Goal: Communication & Community: Share content

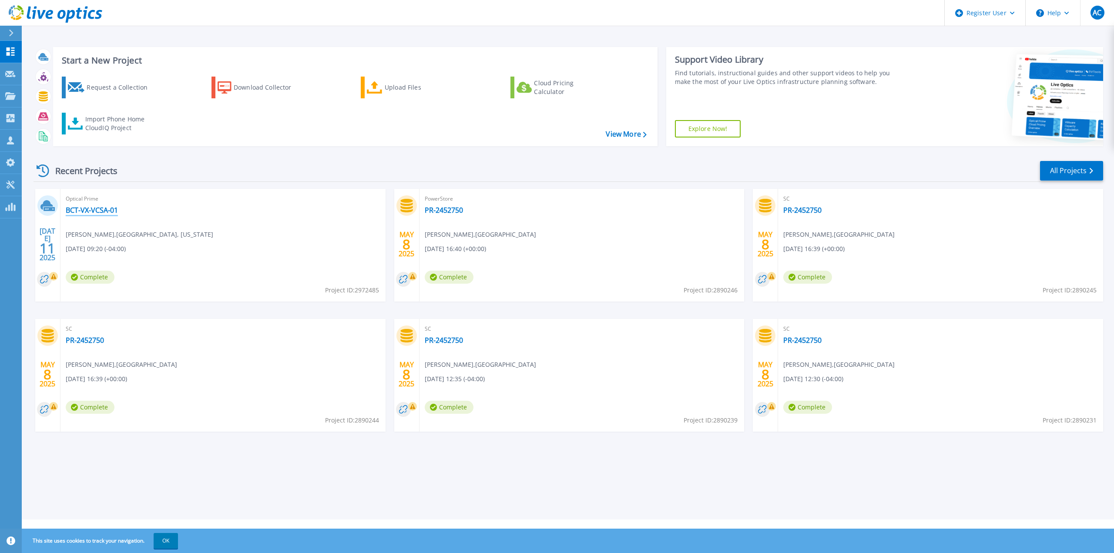
click at [99, 208] on link "BCT-VX-VCSA-01" at bounding box center [92, 210] width 52 height 9
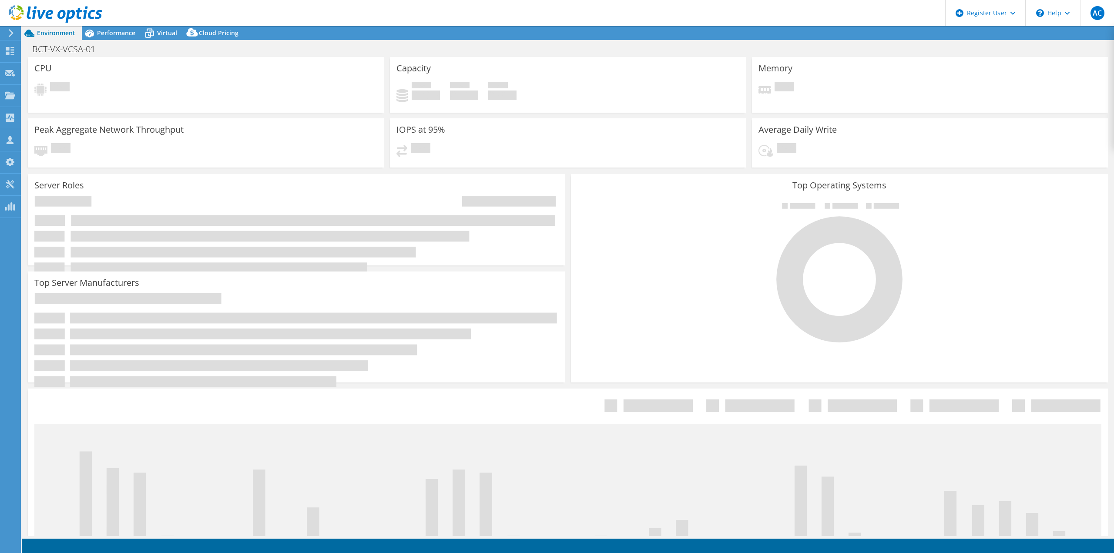
select select "USD"
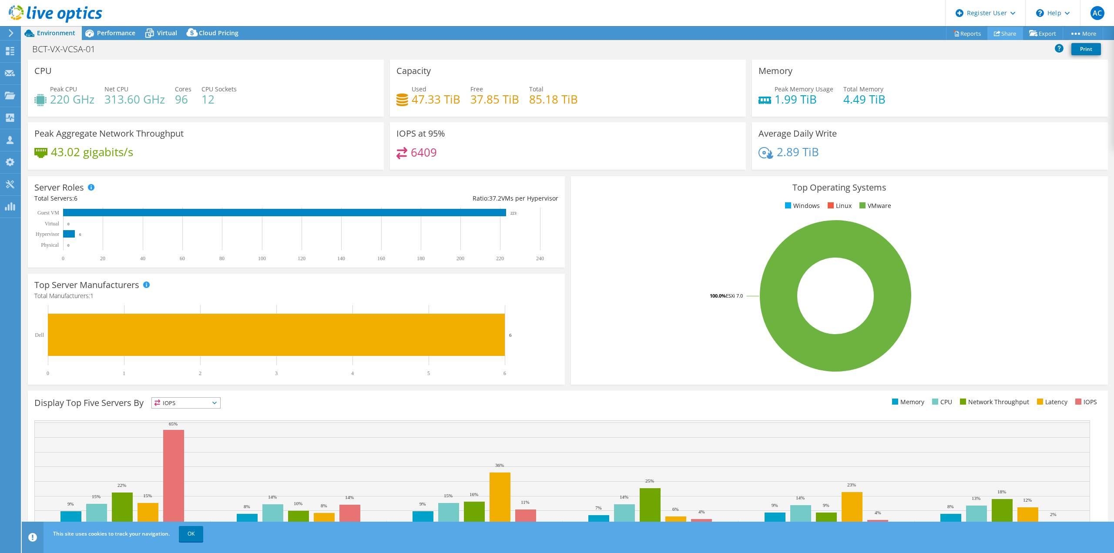
click at [1008, 30] on link "Share" at bounding box center [1005, 33] width 36 height 13
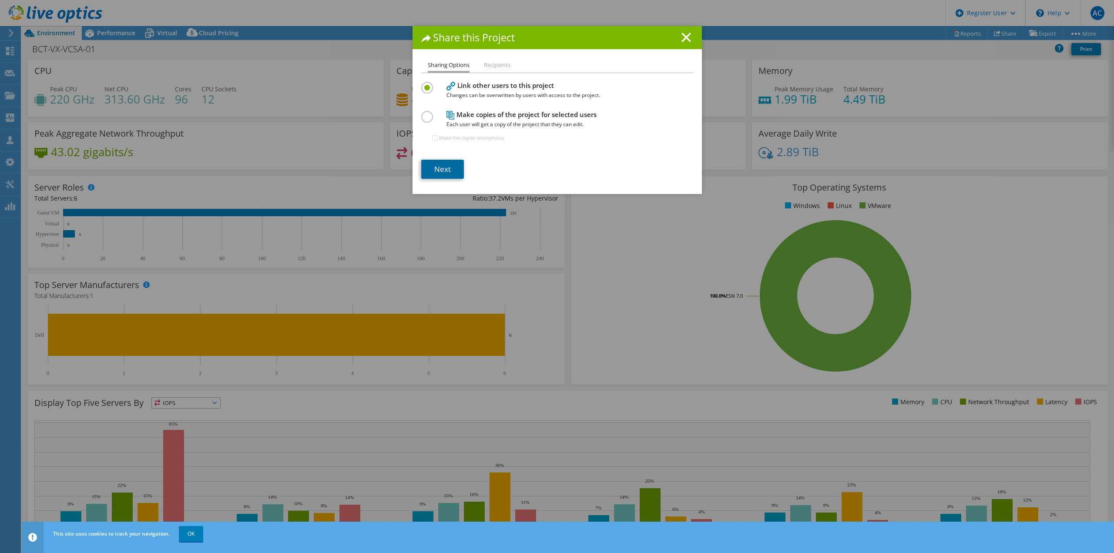
click at [456, 171] on link "Next" at bounding box center [442, 169] width 43 height 19
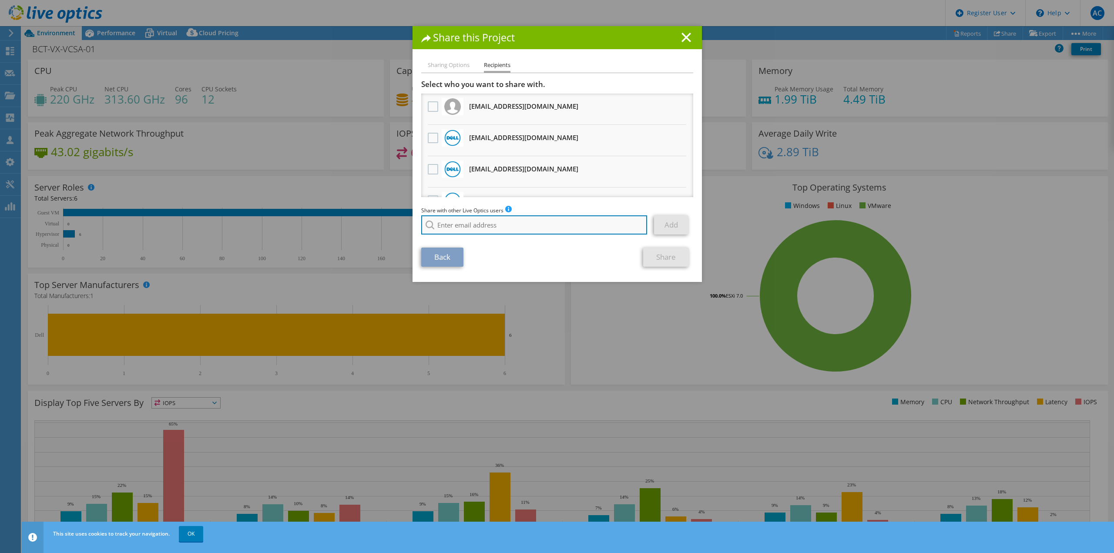
click at [462, 222] on input "search" at bounding box center [534, 224] width 226 height 19
paste input "dhruv.a.patel@dell.com"
click at [539, 227] on input "dhruv.a.patel@dell.com" at bounding box center [534, 224] width 226 height 19
type input "dhruv"
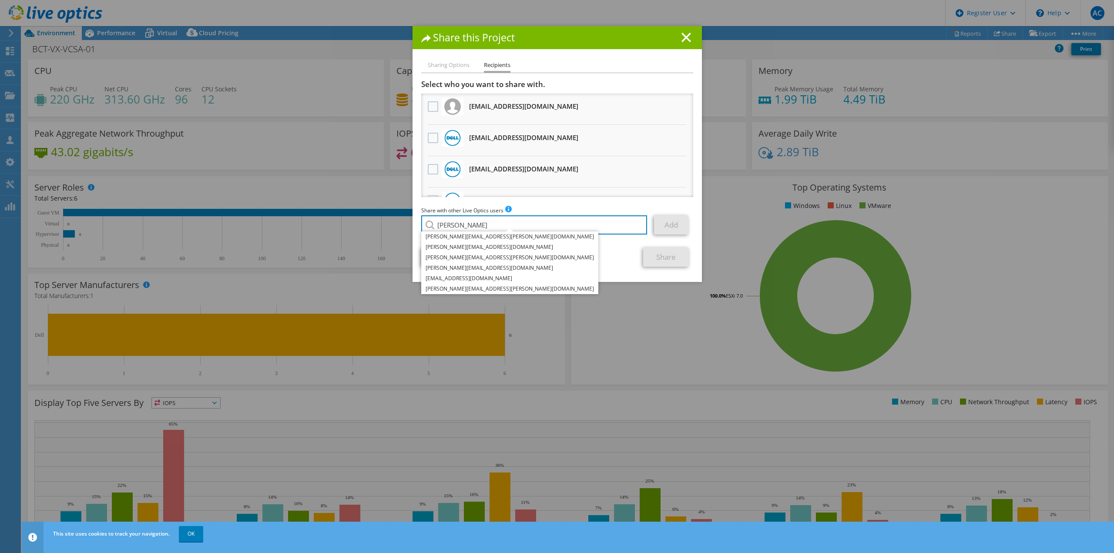
drag, startPoint x: 477, startPoint y: 223, endPoint x: 399, endPoint y: 218, distance: 77.6
click at [402, 217] on div "Share this Project Sharing Options Recipients Link other users to this project …" at bounding box center [557, 276] width 1114 height 501
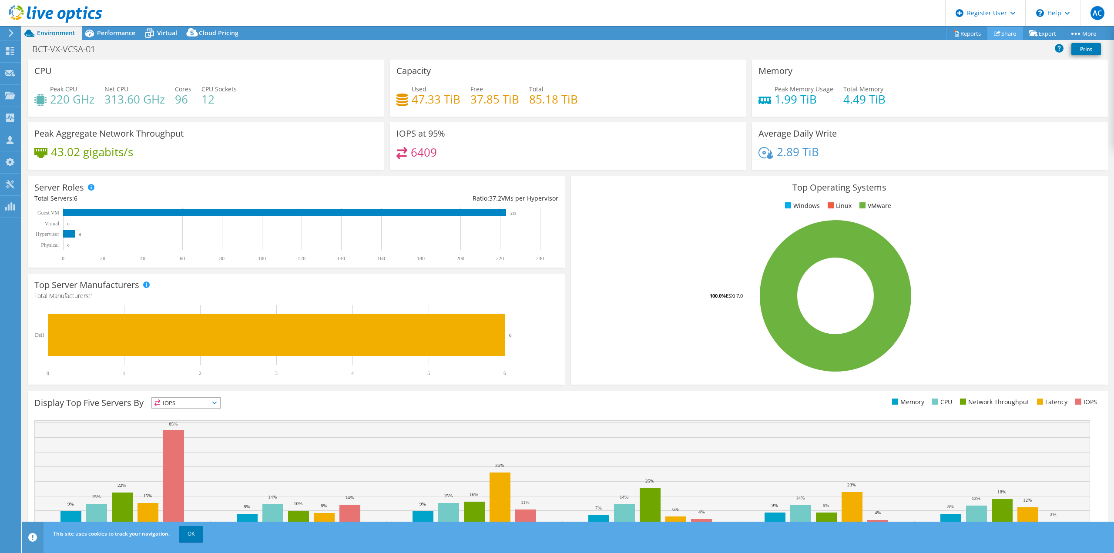
click at [996, 33] on link "Share" at bounding box center [1005, 33] width 36 height 13
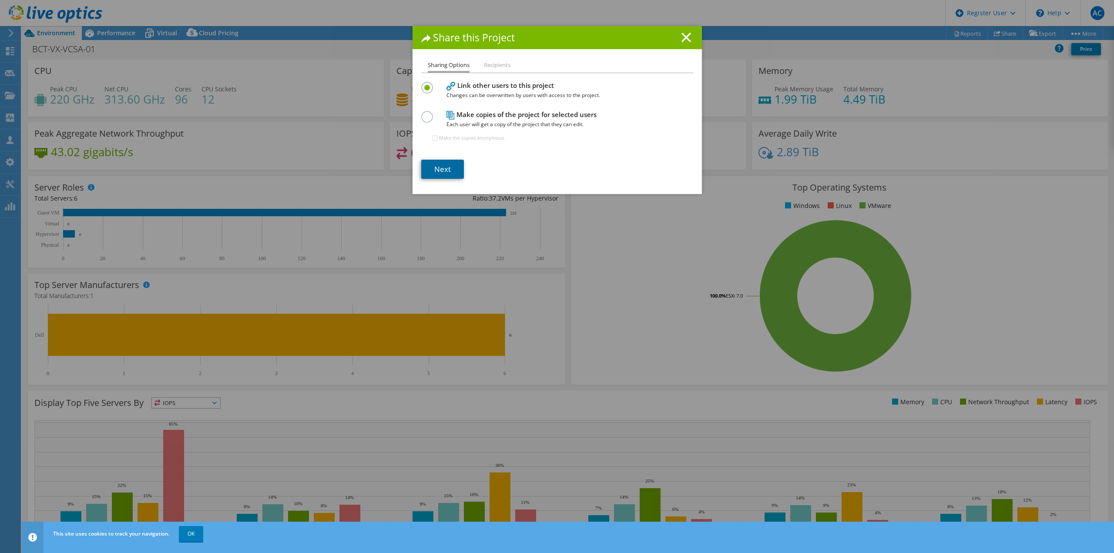
click at [447, 169] on link "Next" at bounding box center [442, 169] width 43 height 19
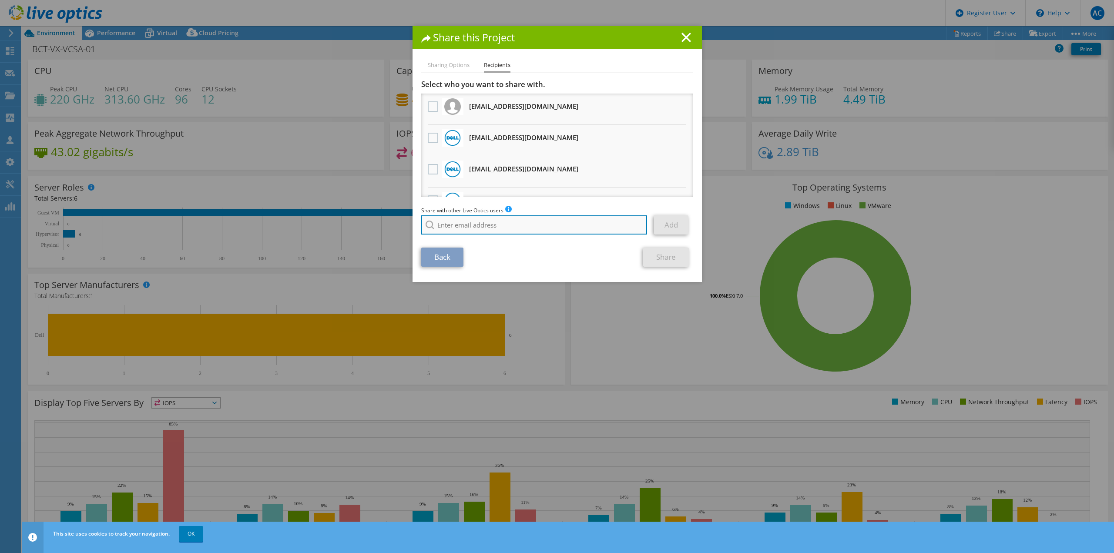
click at [487, 223] on input "search" at bounding box center [534, 224] width 226 height 19
type input "p"
type input "h"
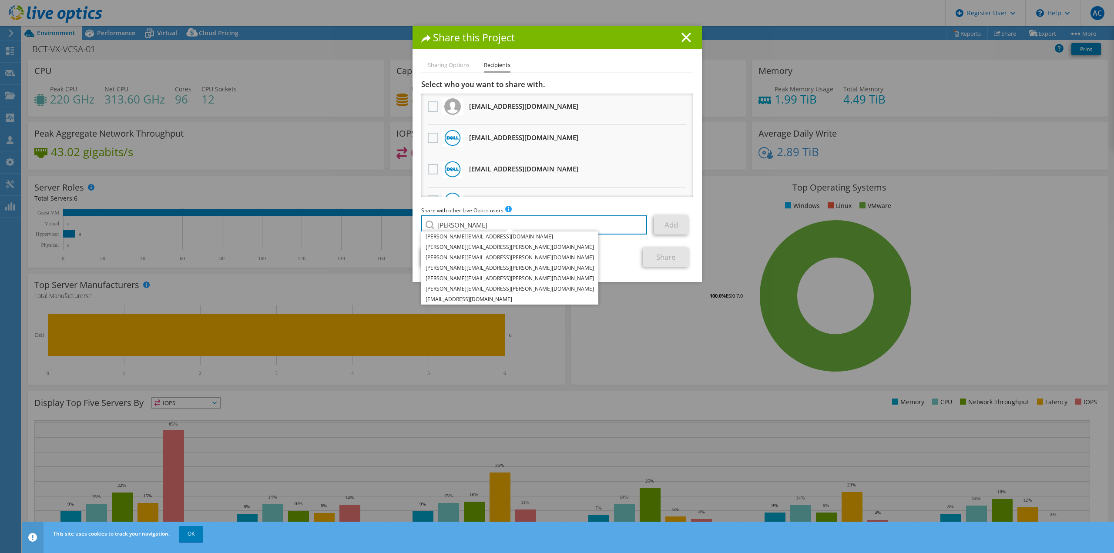
type input "dhruv"
click at [579, 266] on div "Back Share" at bounding box center [557, 257] width 272 height 19
click at [568, 249] on div "Back Share" at bounding box center [557, 257] width 272 height 19
click at [556, 229] on input "dhruv" at bounding box center [534, 224] width 226 height 19
drag, startPoint x: 587, startPoint y: 229, endPoint x: 395, endPoint y: 211, distance: 192.4
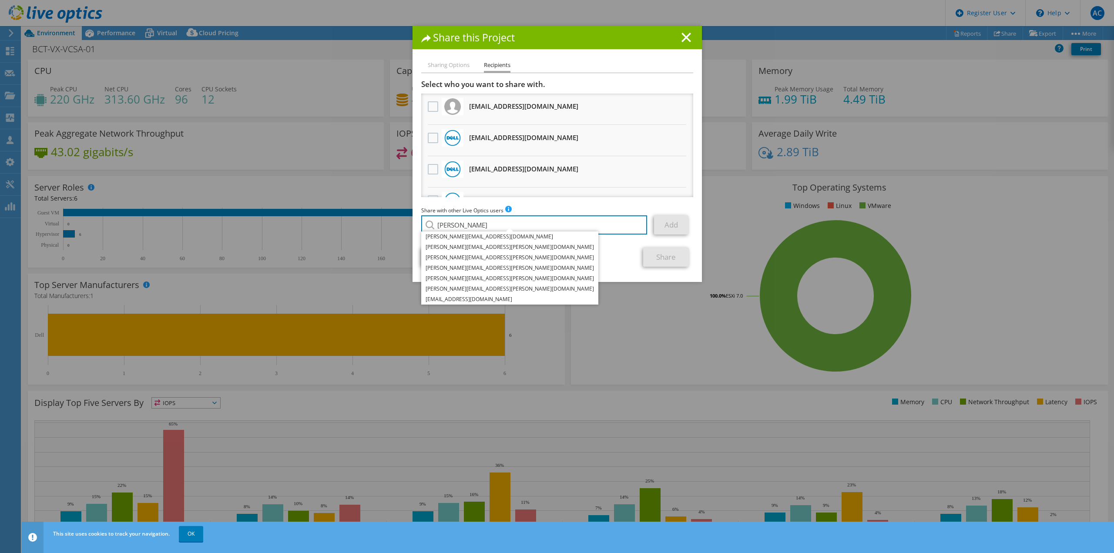
click at [395, 211] on div "Share this Project Sharing Options Recipients Link other users to this project …" at bounding box center [557, 276] width 1114 height 501
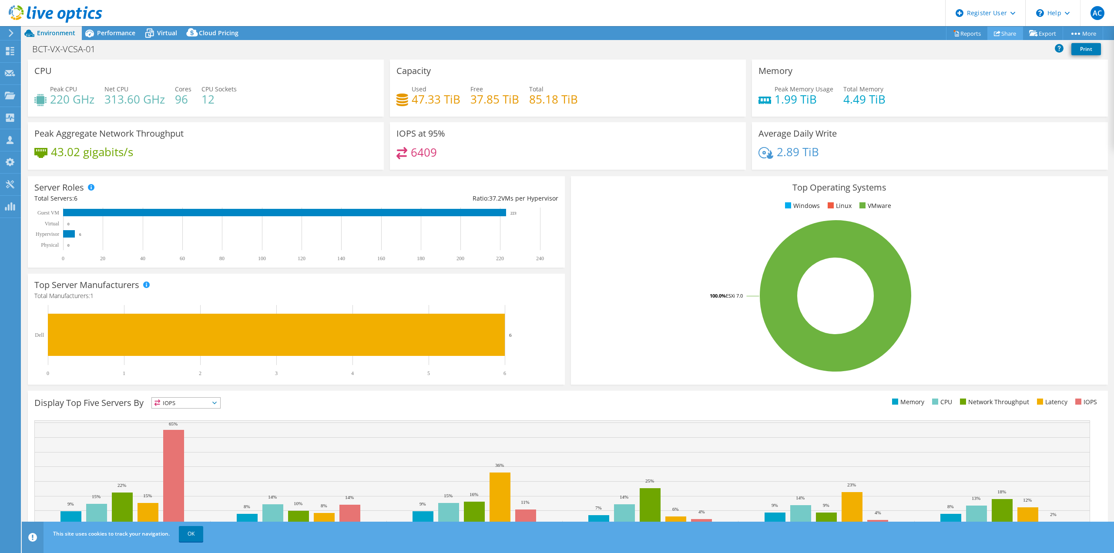
click at [997, 37] on link "Share" at bounding box center [1005, 33] width 36 height 13
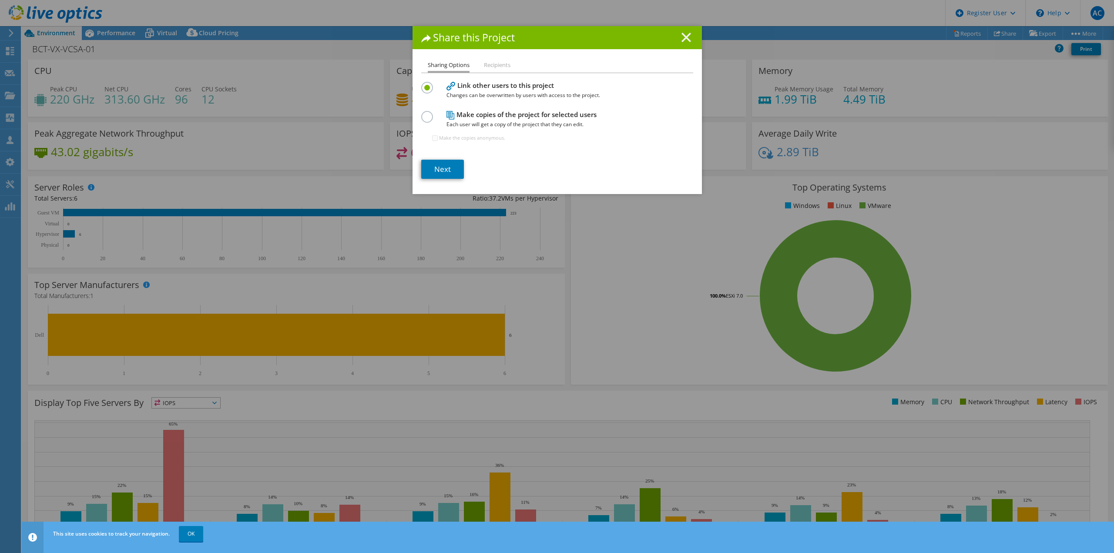
click at [685, 39] on line at bounding box center [686, 37] width 9 height 9
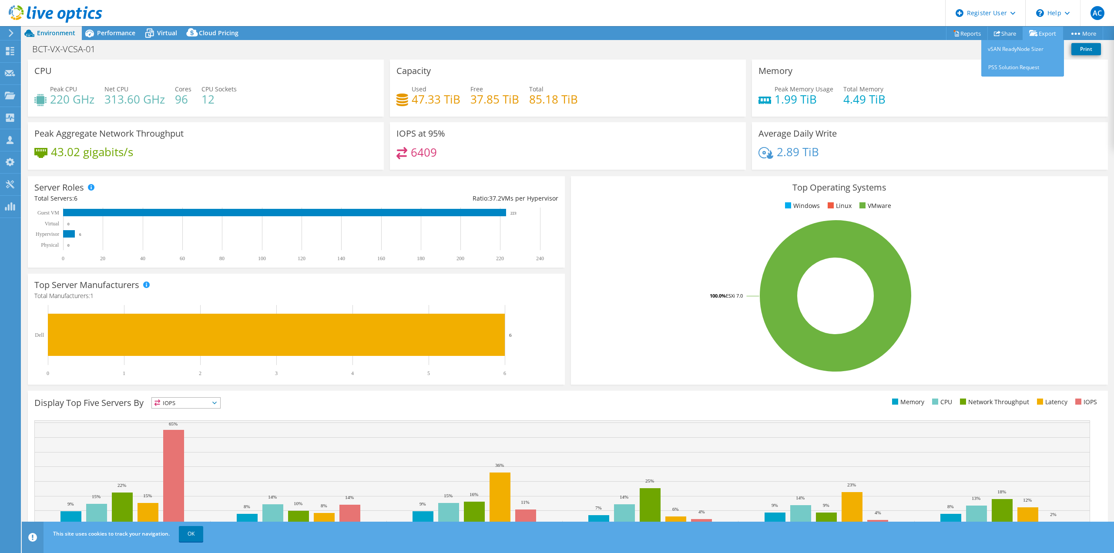
click at [1040, 33] on link "Export" at bounding box center [1043, 33] width 40 height 13
click at [1002, 35] on link "Share" at bounding box center [1005, 33] width 36 height 13
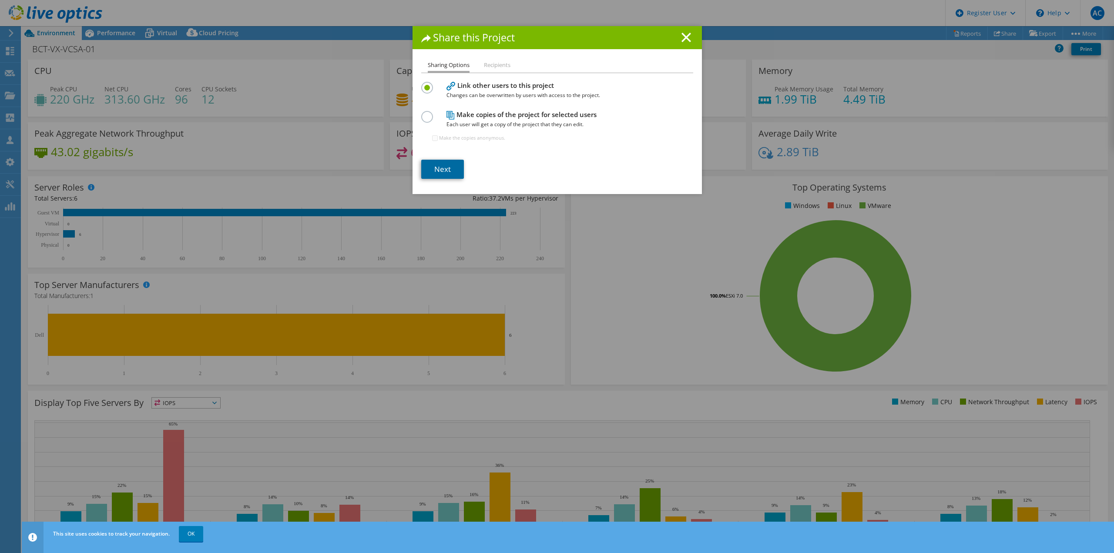
click at [442, 161] on link "Next" at bounding box center [442, 169] width 43 height 19
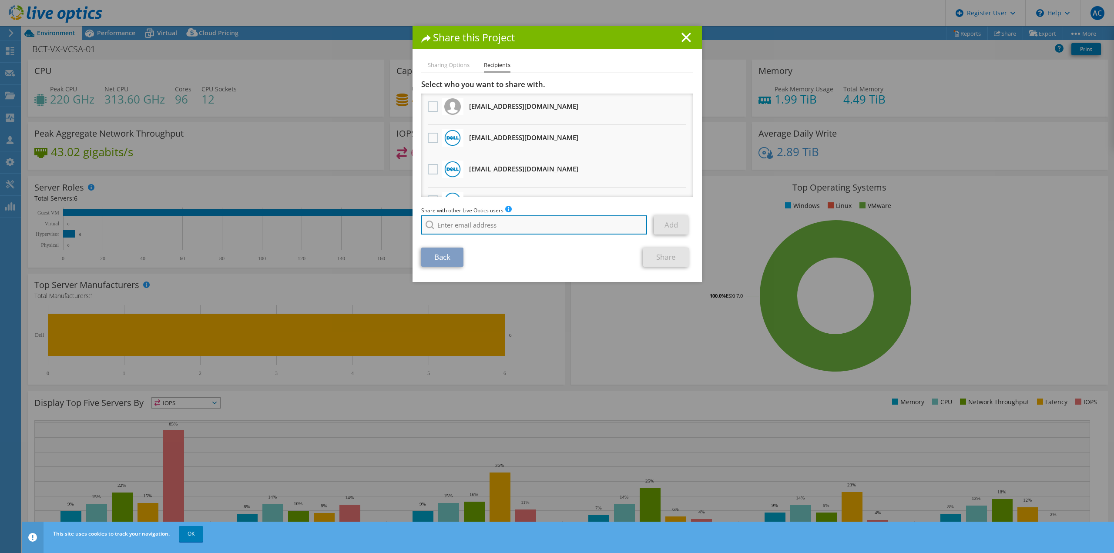
click at [520, 224] on input "search" at bounding box center [534, 224] width 226 height 19
type input "d"
click at [573, 384] on div "Share this Project Sharing Options Recipients Link other users to this project …" at bounding box center [557, 276] width 1114 height 501
